Goal: Find specific page/section: Find specific page/section

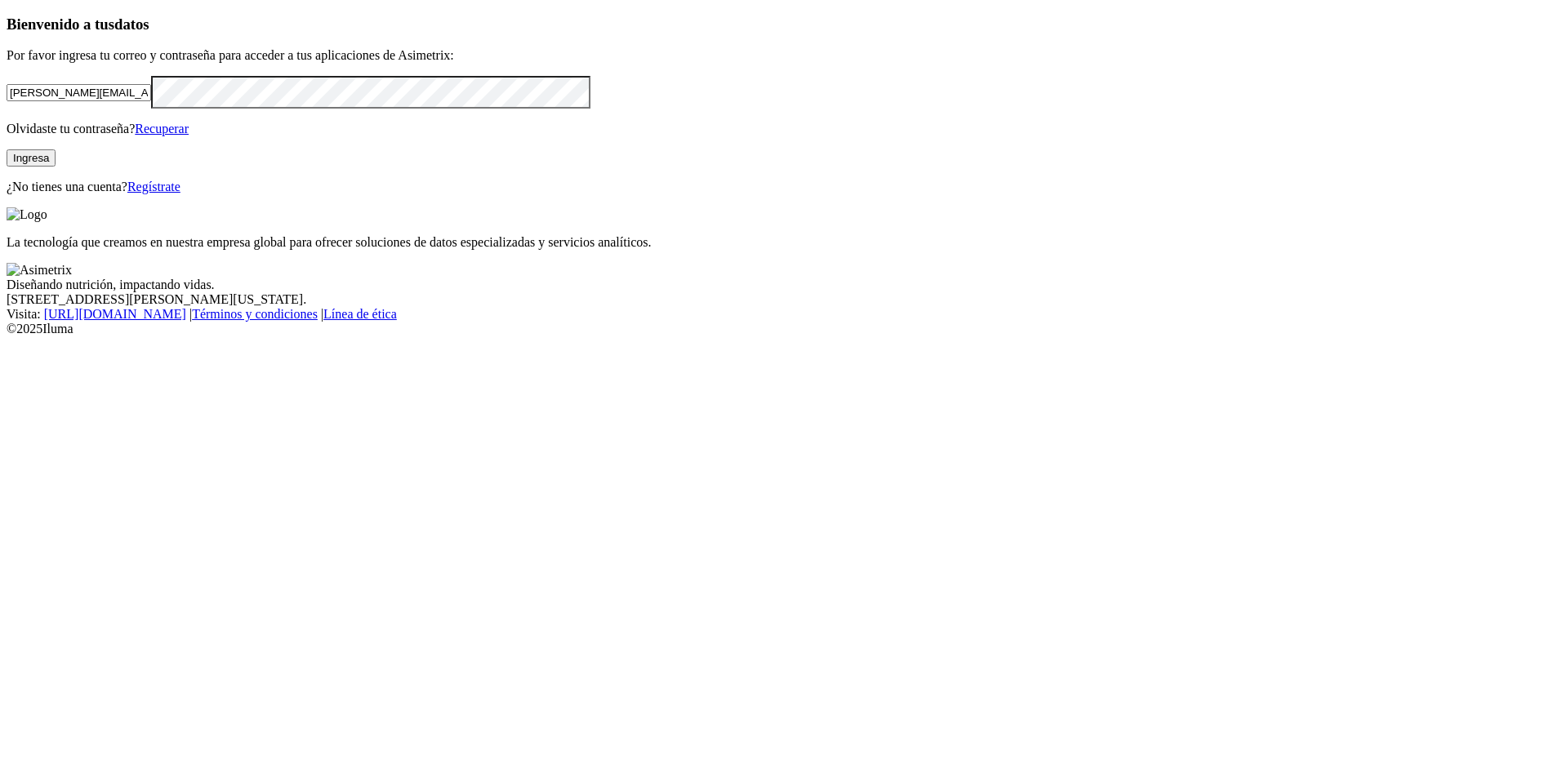
click at [151, 101] on input "[PERSON_NAME][EMAIL_ADDRESS][DOMAIN_NAME]" at bounding box center [79, 93] width 145 height 17
type input "[PERSON_NAME][EMAIL_ADDRESS][PERSON_NAME][DOMAIN_NAME]"
drag, startPoint x: 491, startPoint y: 422, endPoint x: 485, endPoint y: 399, distance: 23.8
click at [485, 194] on div "Bienvenido a tus datos Por favor ingresa tu correo y contraseña para acceder a …" at bounding box center [784, 105] width 1555 height 179
click at [56, 167] on button "Ingresa" at bounding box center [31, 158] width 49 height 17
